Goal: Information Seeking & Learning: Learn about a topic

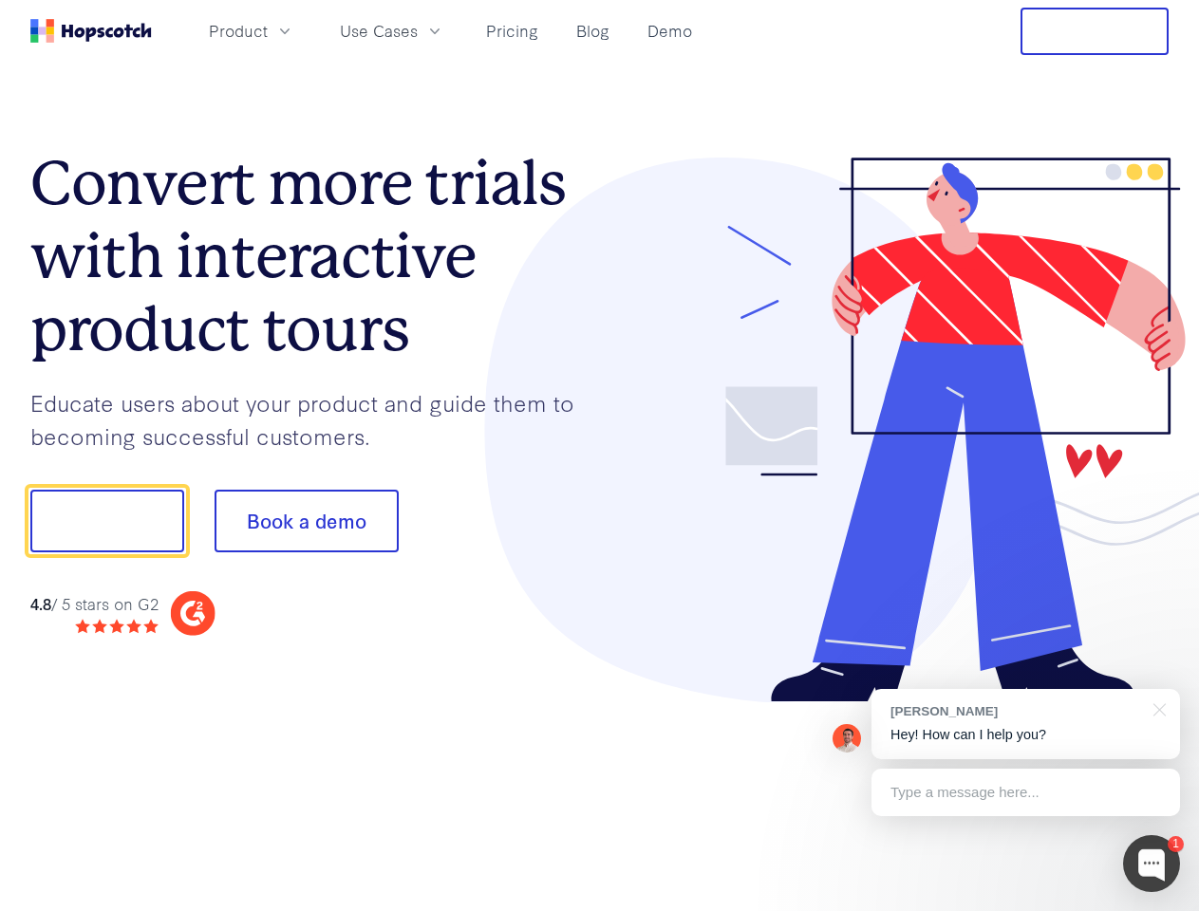
click at [600, 456] on div at bounding box center [885, 431] width 570 height 546
click at [268, 30] on span "Product" at bounding box center [238, 31] width 59 height 24
click at [418, 30] on span "Use Cases" at bounding box center [379, 31] width 78 height 24
click at [1095, 31] on button "Free Trial" at bounding box center [1095, 31] width 148 height 47
click at [106, 521] on button "Show me!" at bounding box center [107, 521] width 154 height 63
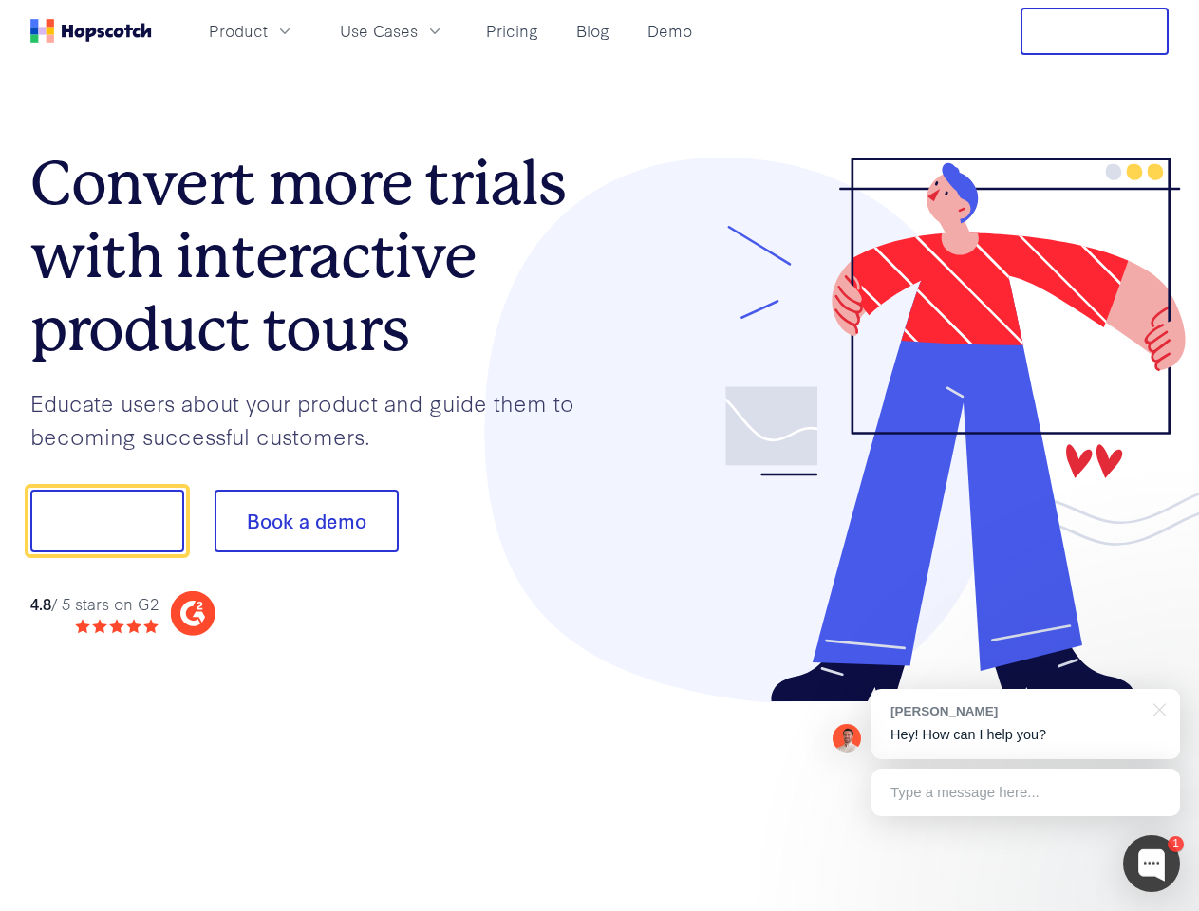
click at [306, 521] on button "Book a demo" at bounding box center [307, 521] width 184 height 63
click at [1152, 864] on div at bounding box center [1151, 864] width 57 height 57
click at [1025, 724] on div "[PERSON_NAME] Hey! How can I help you?" at bounding box center [1026, 724] width 309 height 70
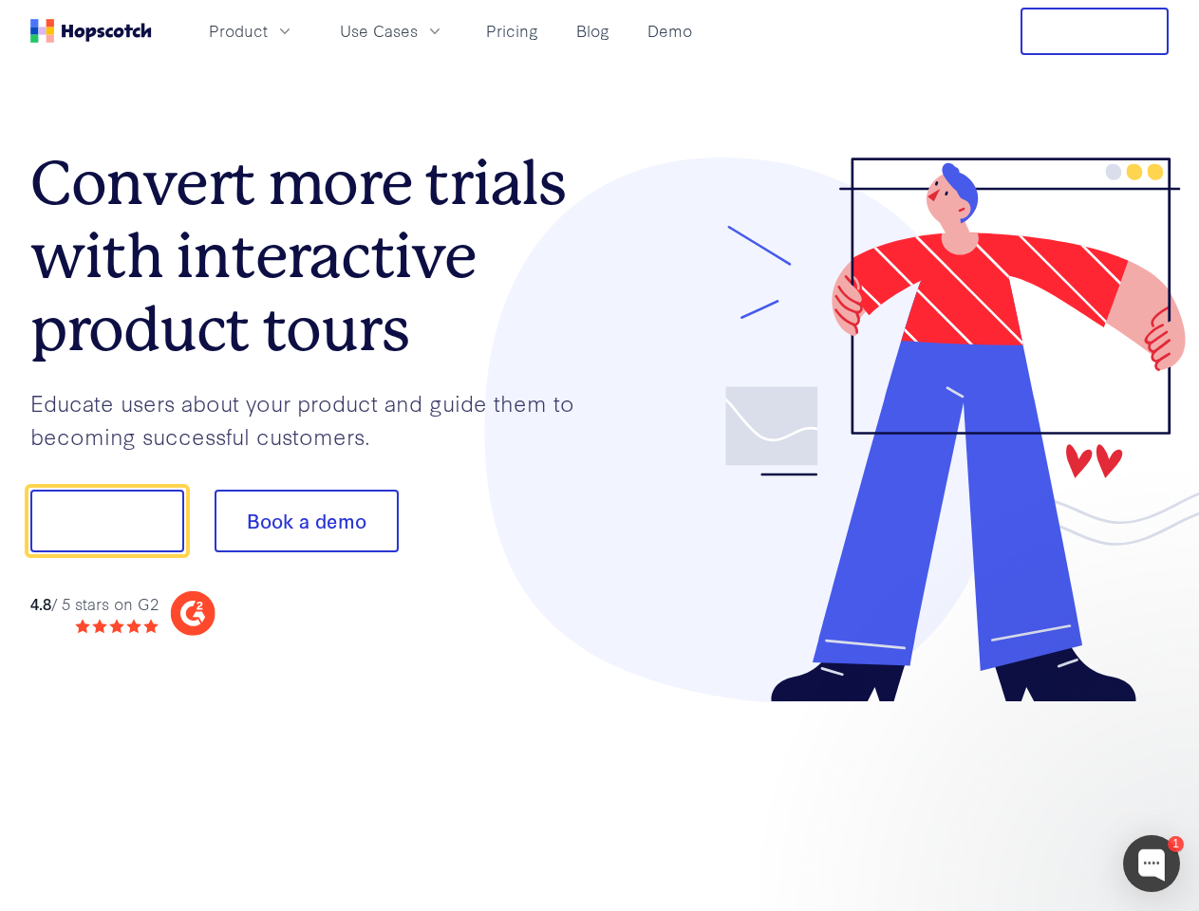
click at [1156, 708] on div at bounding box center [1002, 518] width 356 height 633
click at [1025, 793] on div at bounding box center [1002, 646] width 356 height 379
